Goal: Go to known website: Access a specific website the user already knows

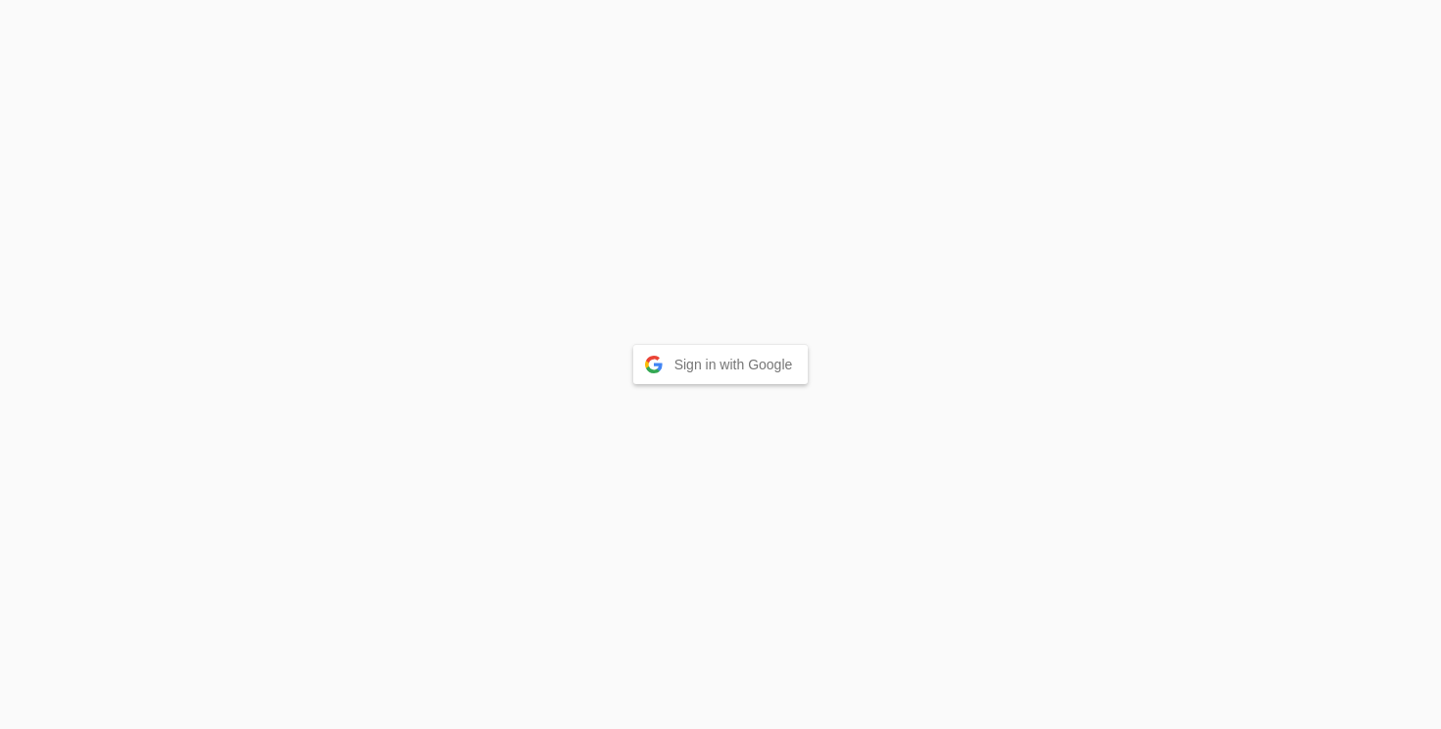
click at [720, 365] on button "Sign in with Google" at bounding box center [720, 364] width 175 height 39
